Goal: Task Accomplishment & Management: Manage account settings

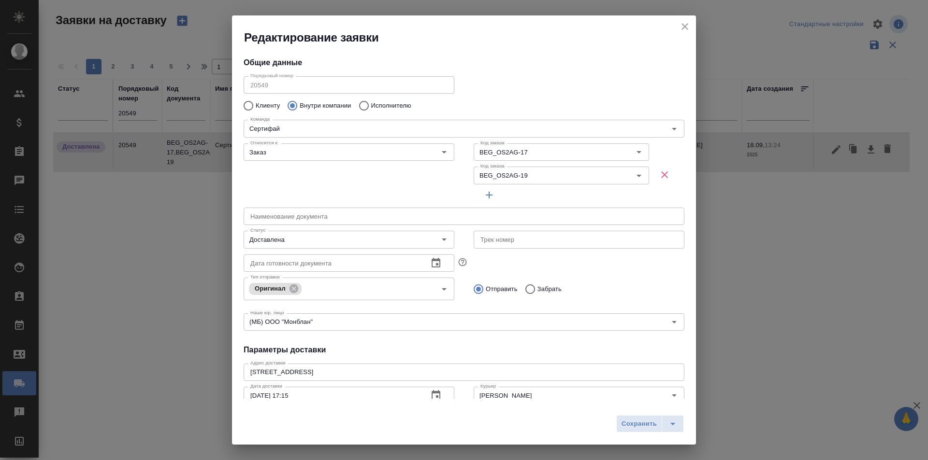
click at [677, 30] on h2 "Редактирование заявки" at bounding box center [470, 37] width 452 height 15
click at [683, 29] on icon "close" at bounding box center [684, 26] width 7 height 7
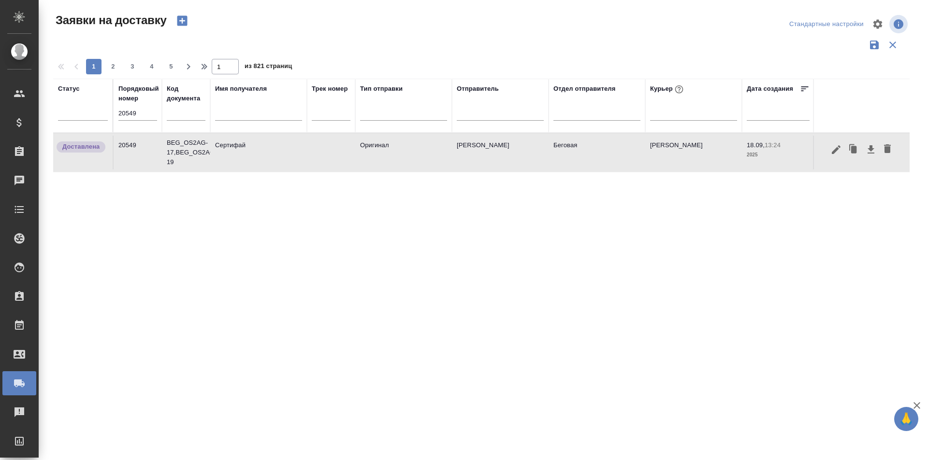
click at [143, 116] on input "20549" at bounding box center [137, 114] width 39 height 14
paste input "78"
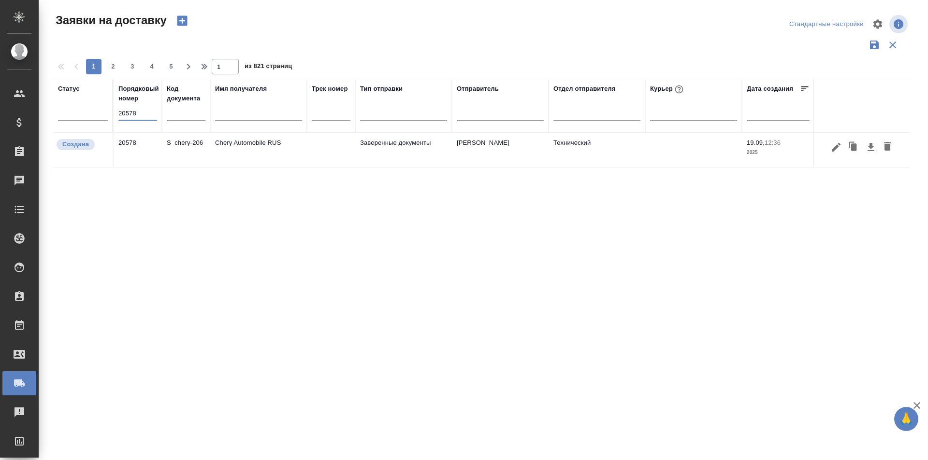
type input "20578"
click at [835, 149] on icon "button" at bounding box center [835, 147] width 9 height 9
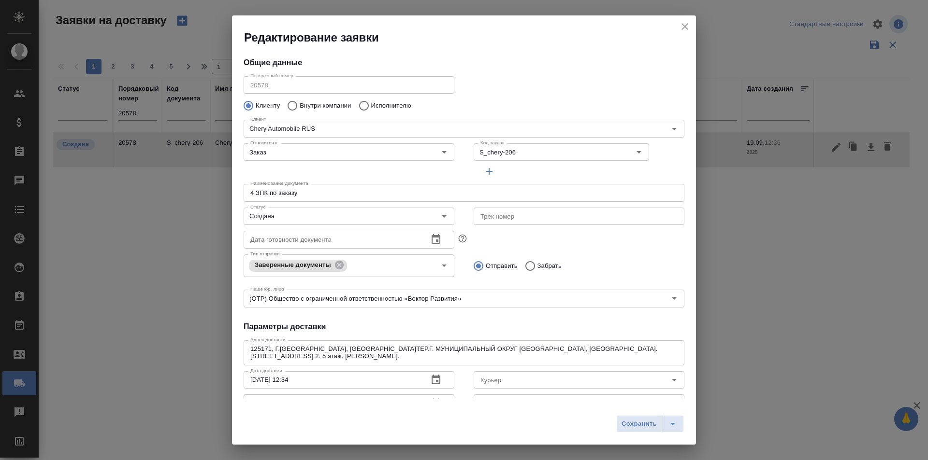
type input "Мартьянов Александр"
type input "+7 925 302 84 66"
type input "[PERSON_NAME]"
click at [686, 28] on icon "close" at bounding box center [684, 26] width 7 height 7
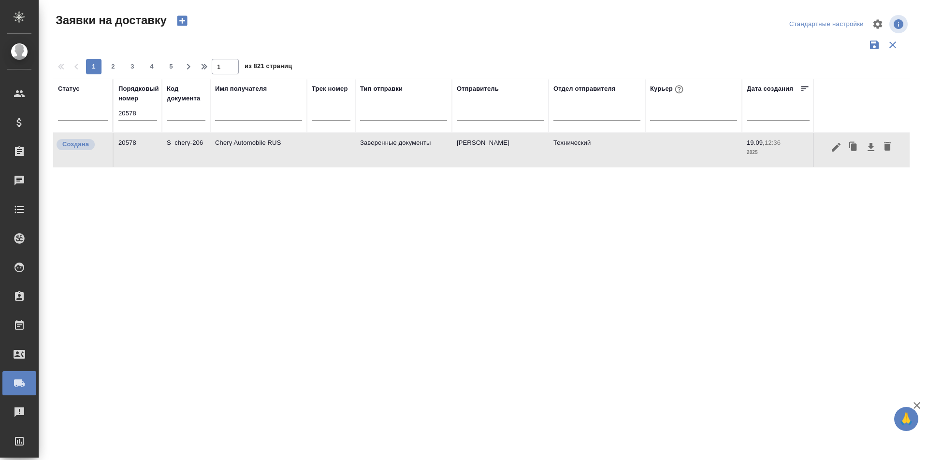
click at [150, 113] on input "20578" at bounding box center [137, 114] width 39 height 14
click at [835, 147] on icon "button" at bounding box center [835, 147] width 9 height 9
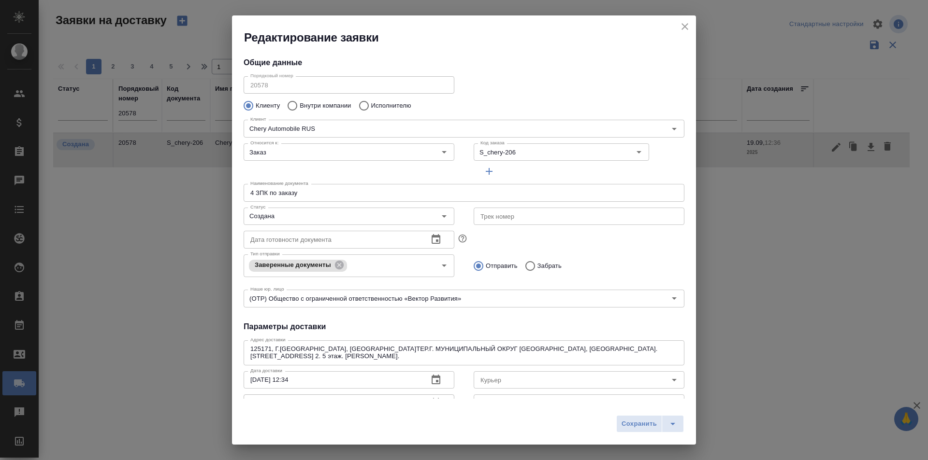
type input "Технический"
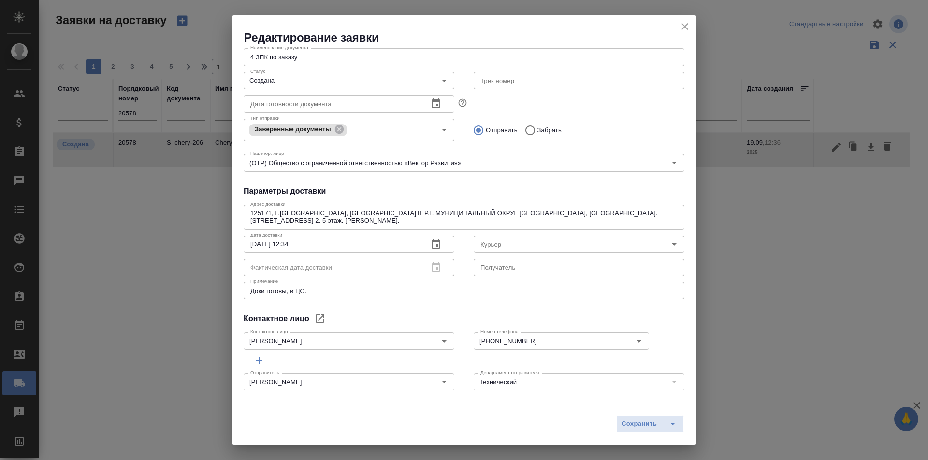
scroll to position [139, 0]
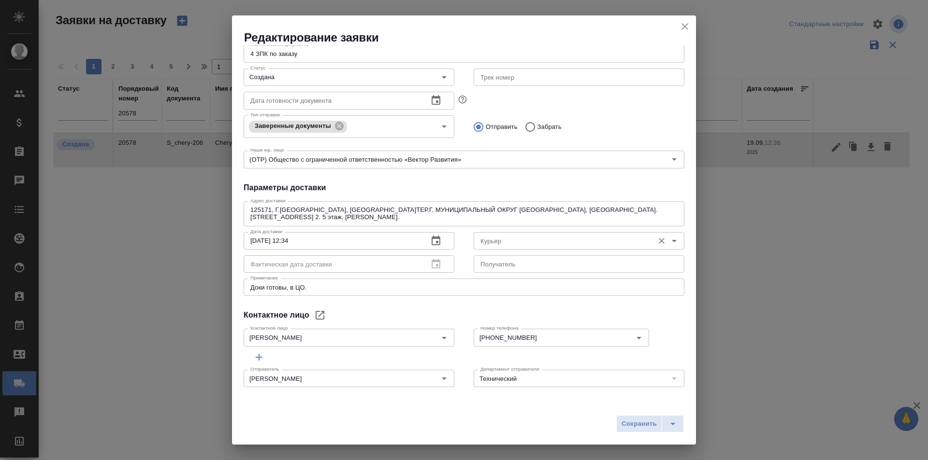
click at [502, 240] on input "Курьер" at bounding box center [562, 241] width 172 height 12
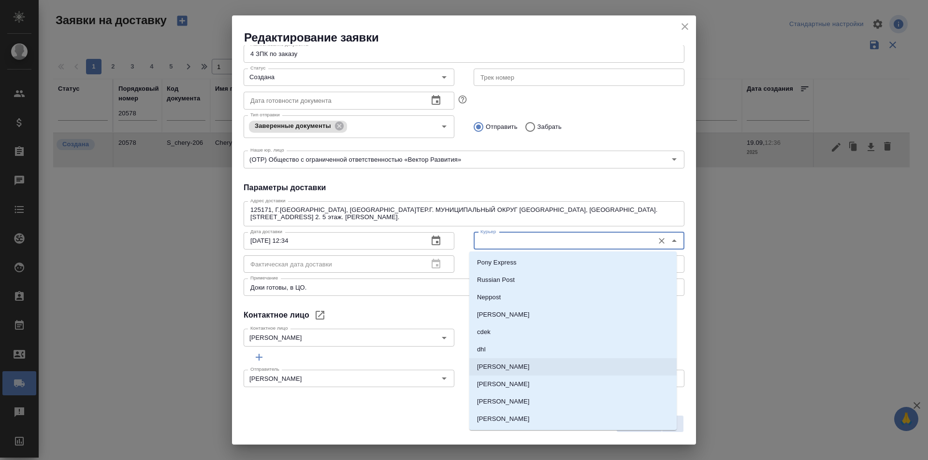
click at [516, 368] on p "Северов Олег" at bounding box center [503, 367] width 53 height 10
type input "Северов Олег"
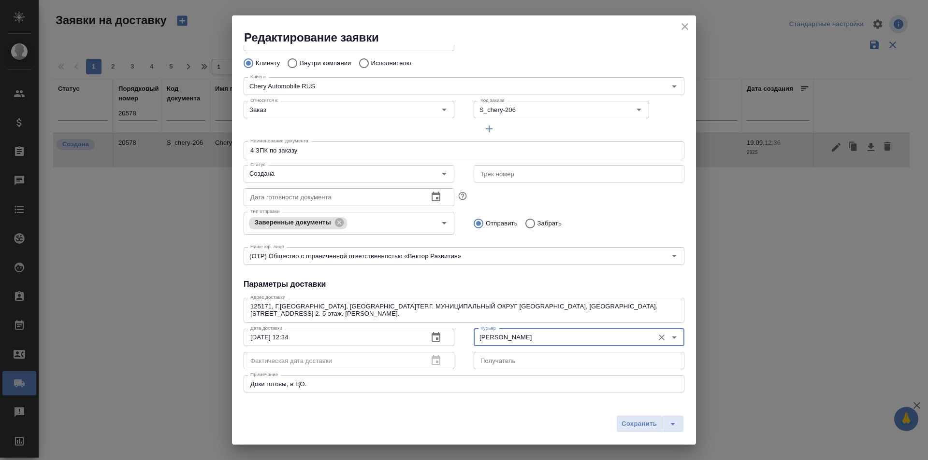
scroll to position [0, 0]
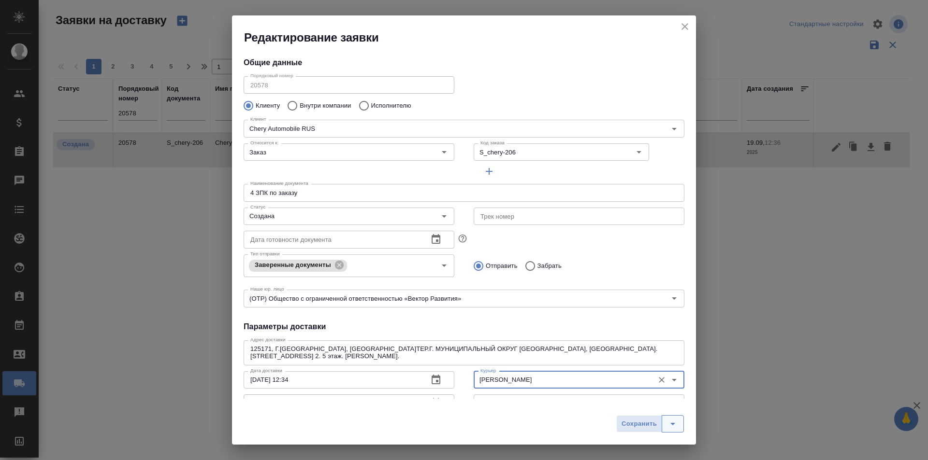
click at [674, 418] on icon "split button" at bounding box center [673, 424] width 12 height 12
click at [684, 27] on icon "close" at bounding box center [684, 26] width 7 height 7
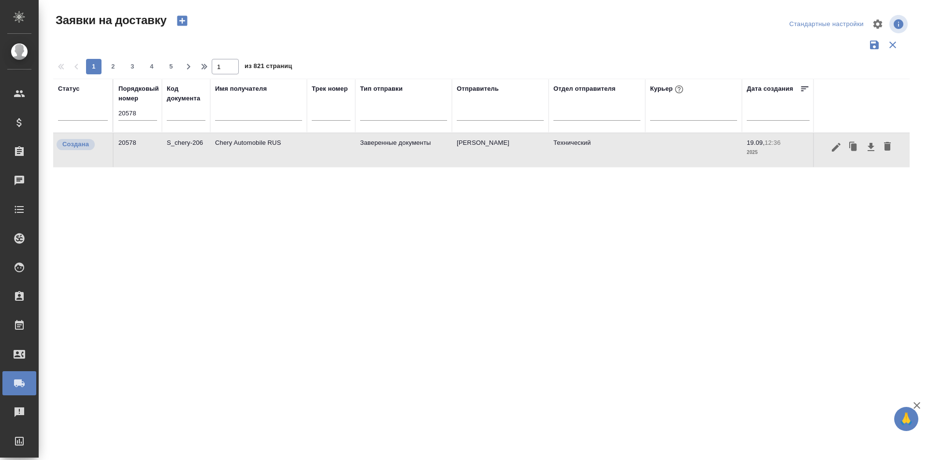
click at [131, 113] on input "20578" at bounding box center [137, 114] width 39 height 14
paste input "39"
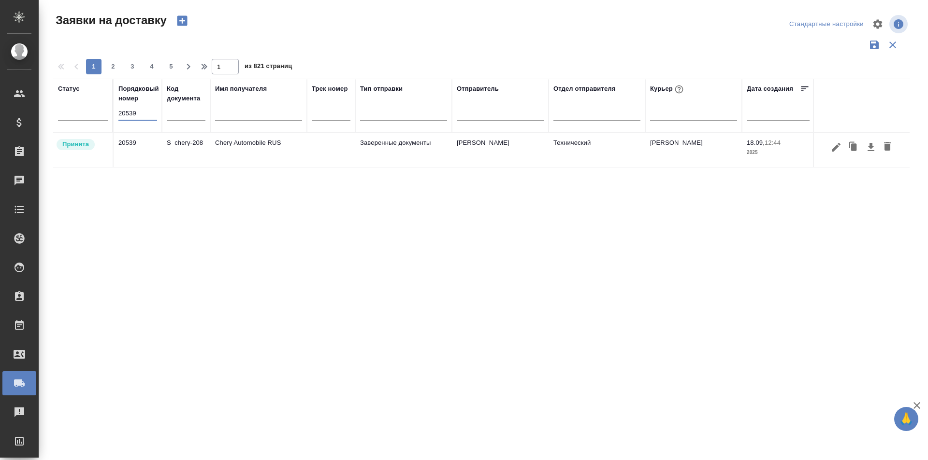
click at [831, 146] on icon "button" at bounding box center [836, 148] width 12 height 12
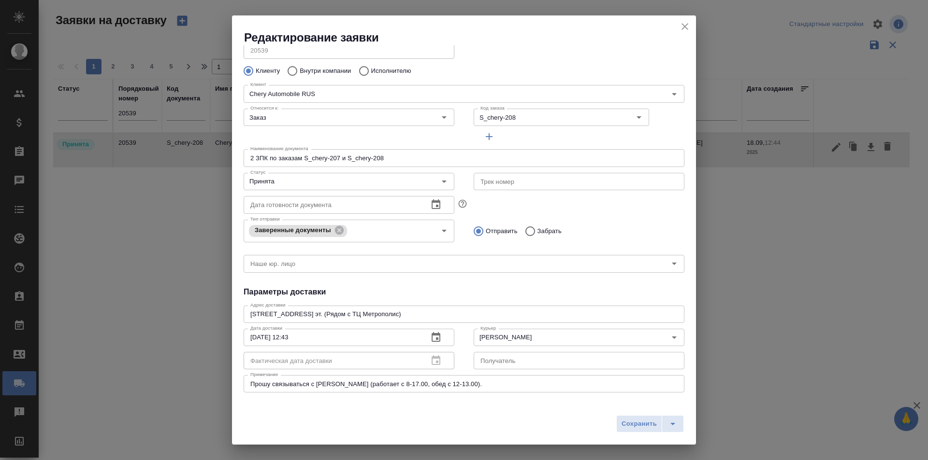
scroll to position [83, 0]
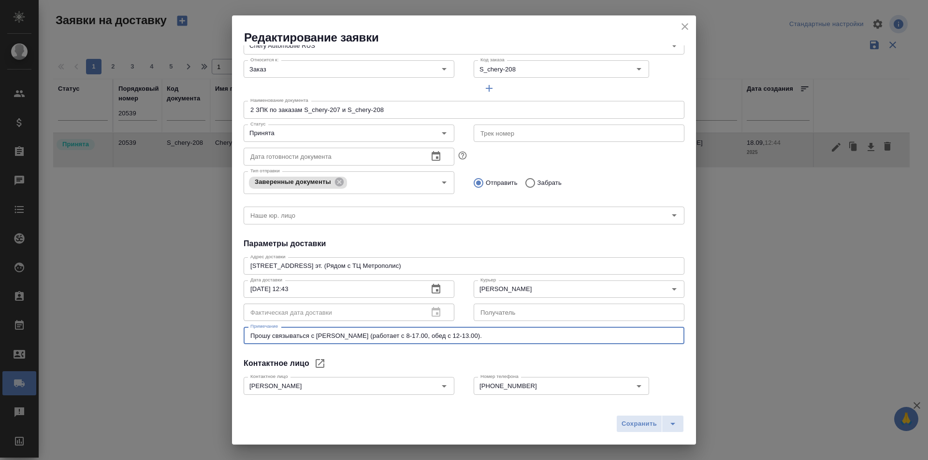
drag, startPoint x: 438, startPoint y: 336, endPoint x: 146, endPoint y: 336, distance: 291.8
click at [146, 336] on div "Редактирование заявки Общие данные Порядковый номер 20539 Порядковый номер Клие…" at bounding box center [464, 230] width 928 height 460
click at [429, 353] on div "Общие данные Порядковый номер 20539 Порядковый номер Клиенту Внутри компании Ис…" at bounding box center [464, 222] width 464 height 354
click at [672, 424] on icon "split button" at bounding box center [672, 424] width 5 height 2
click at [669, 404] on li "Сохранить и скачать" at bounding box center [651, 403] width 77 height 15
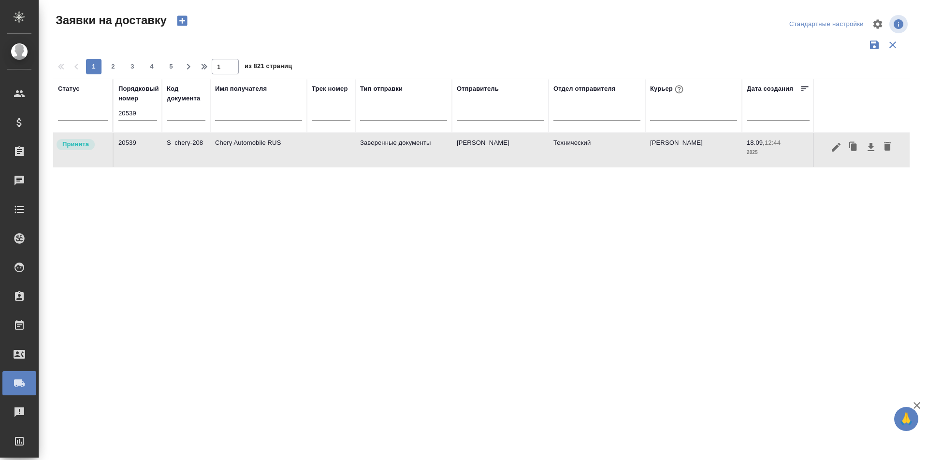
click at [150, 118] on input "20539" at bounding box center [137, 114] width 39 height 14
paste input "78"
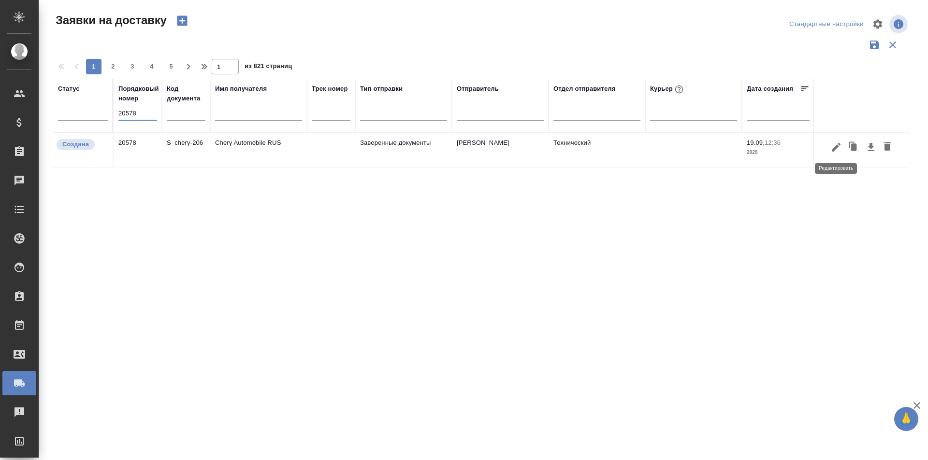
type input "20578"
click at [841, 151] on icon "button" at bounding box center [836, 148] width 12 height 12
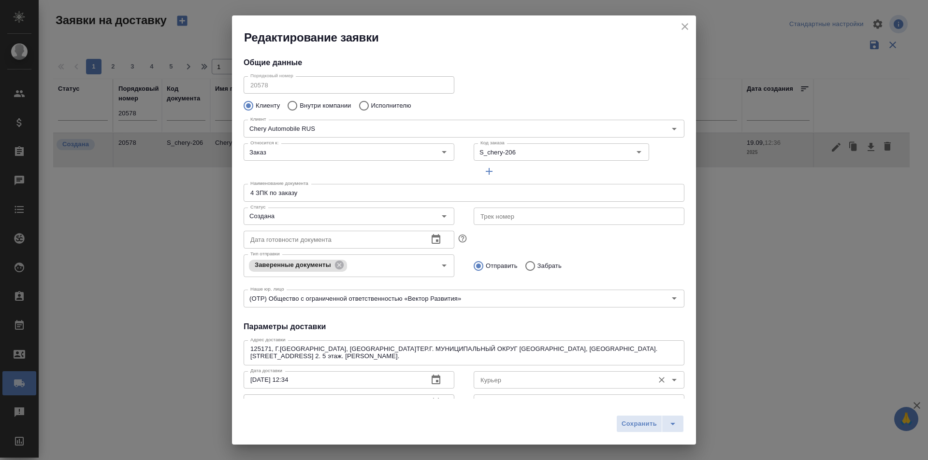
click at [556, 384] on input "Курьер" at bounding box center [562, 380] width 172 height 12
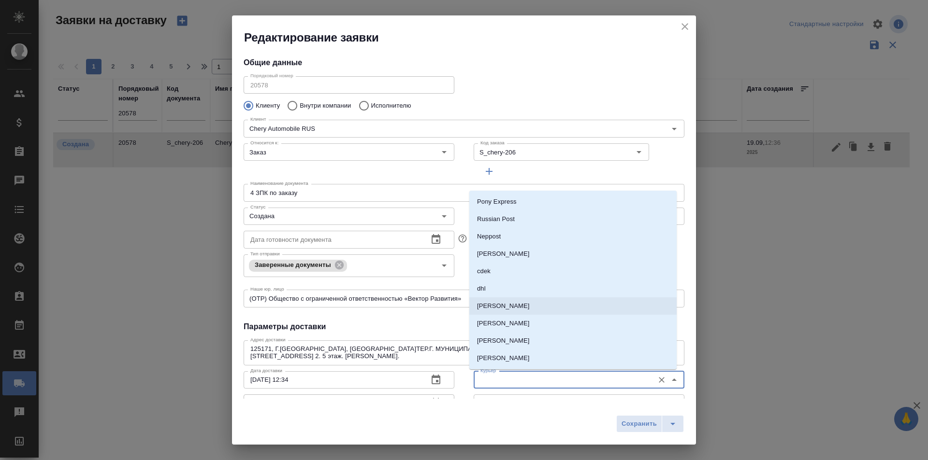
click at [531, 302] on li "Северов Олег" at bounding box center [572, 306] width 207 height 17
type input "Северов Олег"
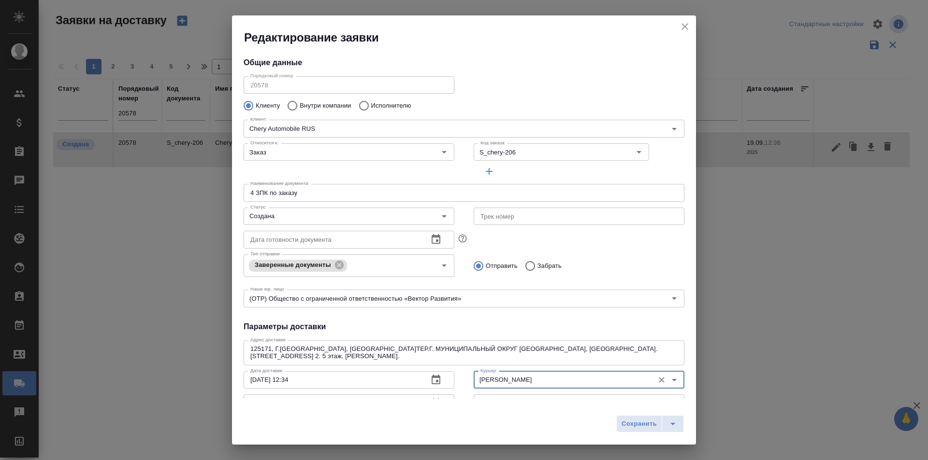
click at [632, 419] on span "Сохранить" at bounding box center [638, 424] width 35 height 11
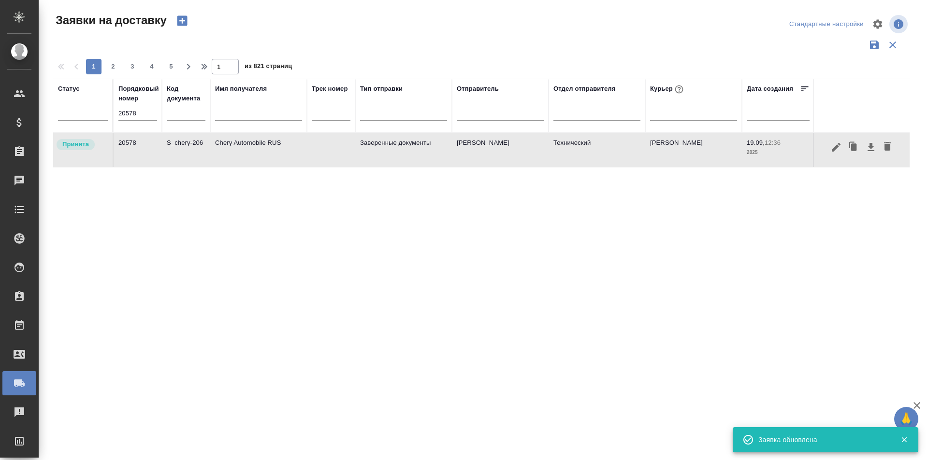
drag, startPoint x: 450, startPoint y: 238, endPoint x: 764, endPoint y: 181, distance: 318.7
click at [450, 238] on div "Статус Порядковый номер 20578 Код документа Имя получателя Трек номер Тип отпра…" at bounding box center [481, 253] width 856 height 348
click at [870, 147] on icon "button" at bounding box center [870, 147] width 7 height 8
